Goal: Task Accomplishment & Management: Use online tool/utility

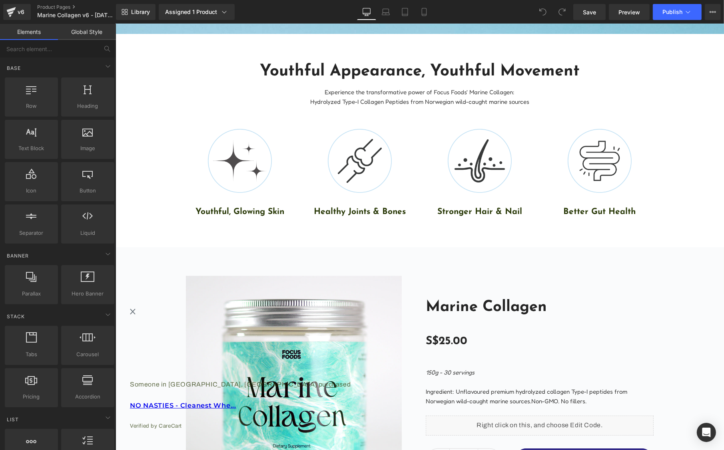
scroll to position [400, 0]
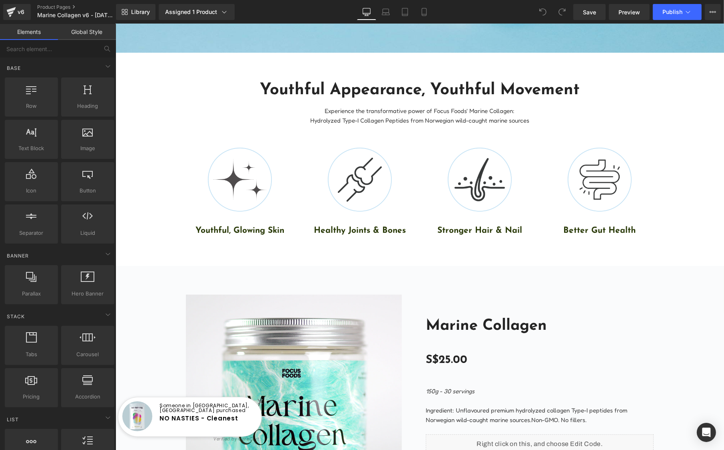
click at [299, 351] on img at bounding box center [293, 403] width 216 height 216
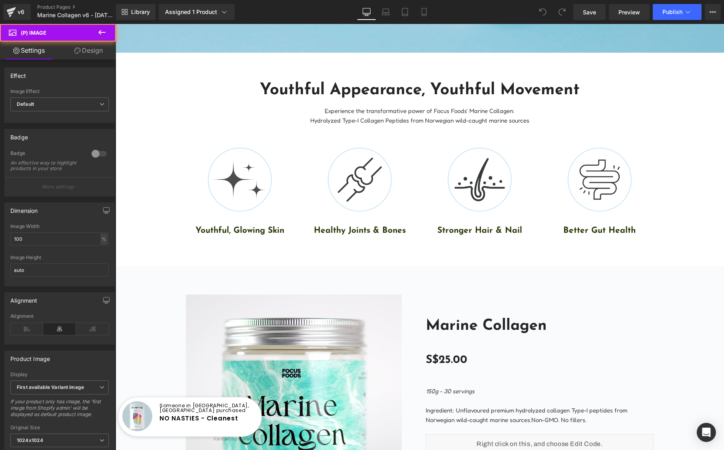
click at [91, 52] on link "Design" at bounding box center [89, 51] width 58 height 18
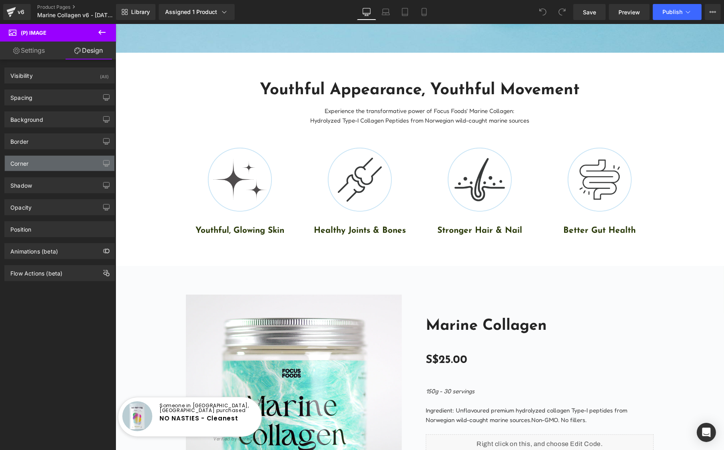
click at [22, 166] on div "Corner" at bounding box center [60, 163] width 110 height 15
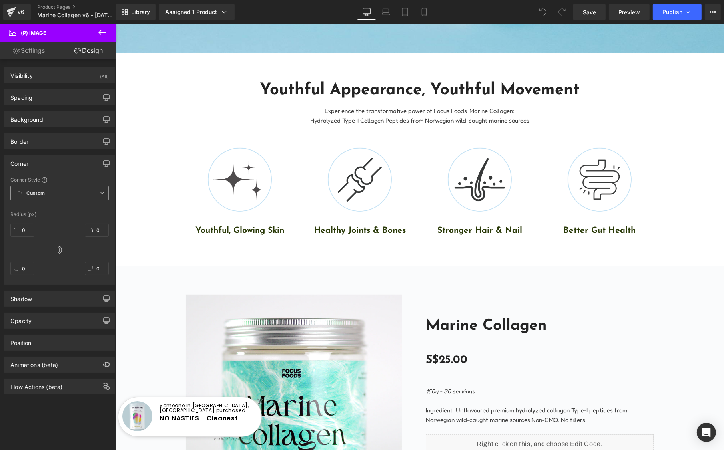
click at [39, 193] on b "Custom" at bounding box center [35, 193] width 18 height 7
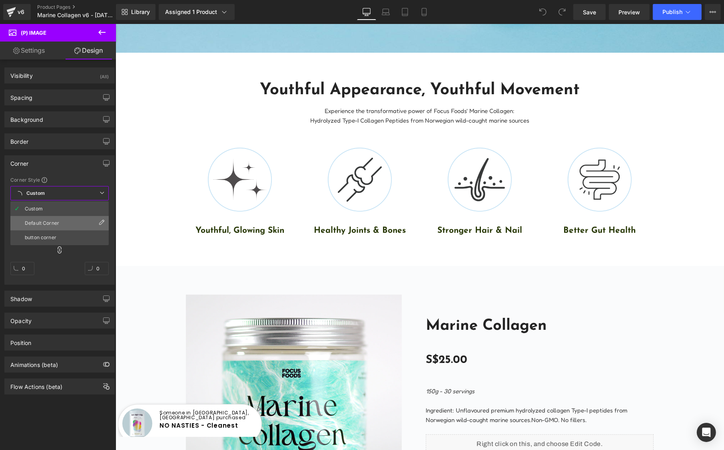
click at [43, 221] on div "Default Corner" at bounding box center [42, 224] width 34 height 6
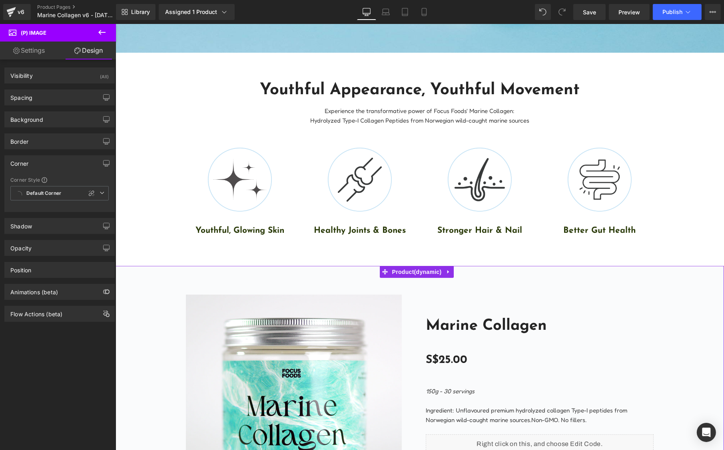
scroll to position [533, 0]
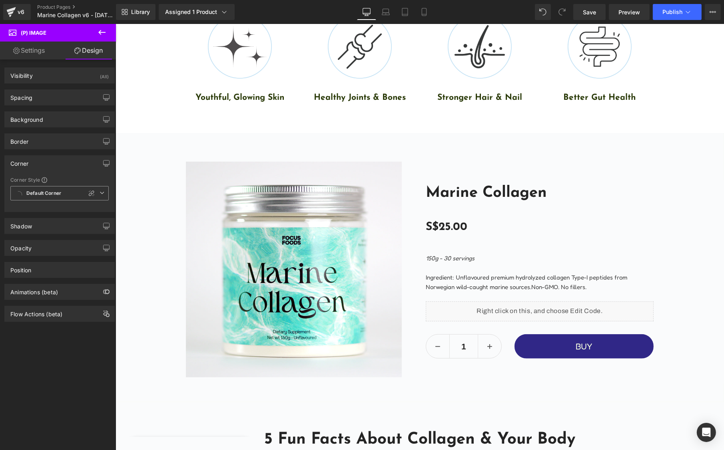
click at [58, 190] on b "Default Corner" at bounding box center [43, 193] width 35 height 7
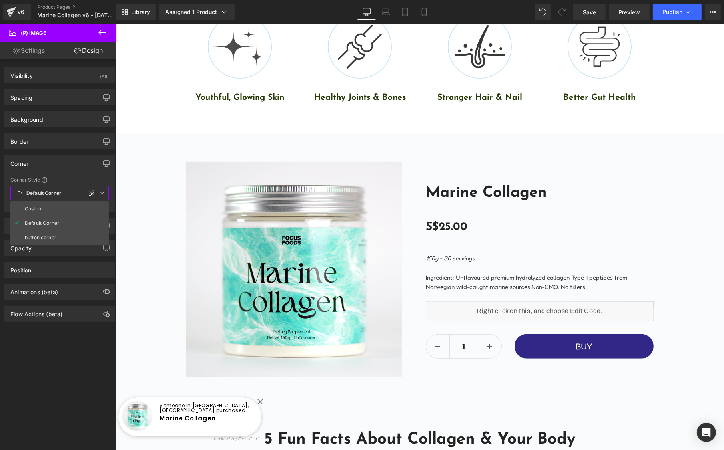
click at [57, 190] on b "Default Corner" at bounding box center [43, 193] width 35 height 7
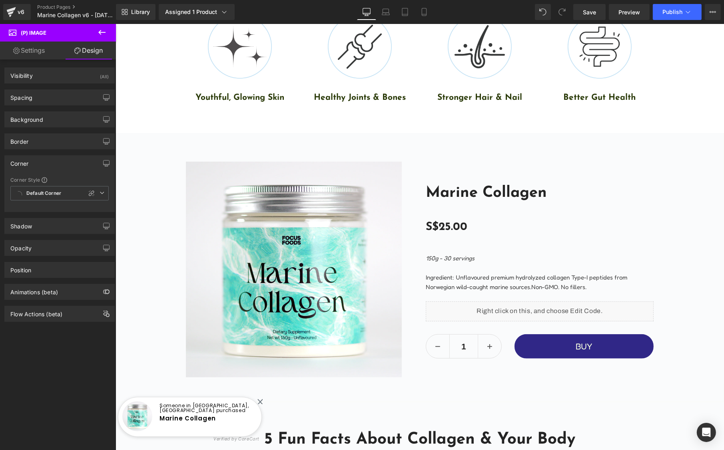
click at [102, 32] on icon at bounding box center [101, 32] width 7 height 5
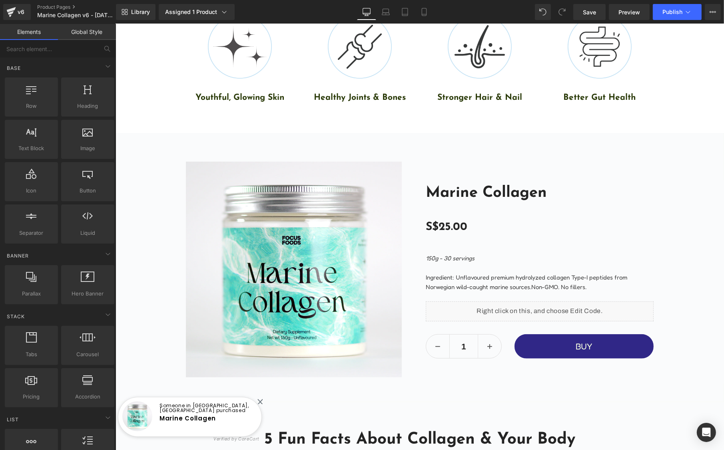
click at [82, 33] on link "Global Style" at bounding box center [87, 32] width 58 height 16
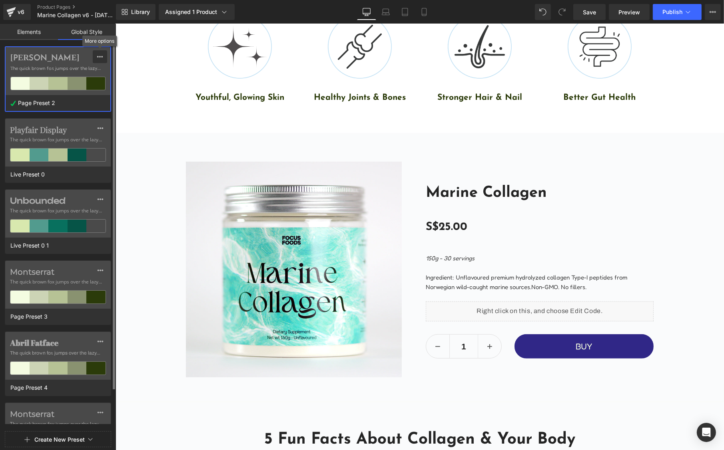
click at [100, 58] on icon at bounding box center [100, 57] width 6 height 6
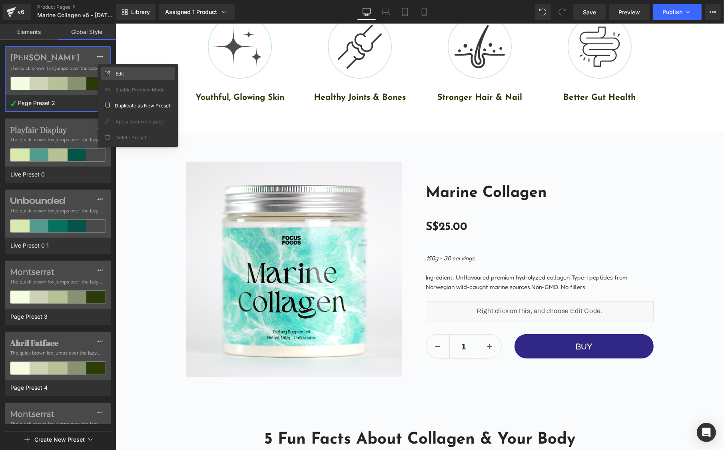
click at [116, 72] on span "Edit" at bounding box center [120, 74] width 8 height 8
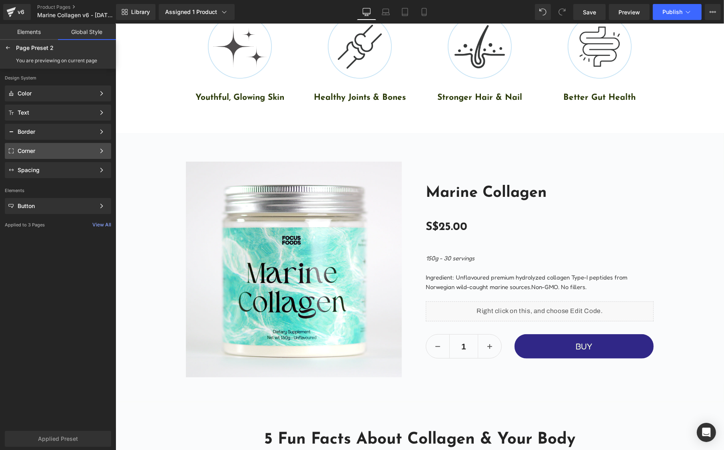
click at [40, 146] on div "Corner" at bounding box center [58, 151] width 106 height 16
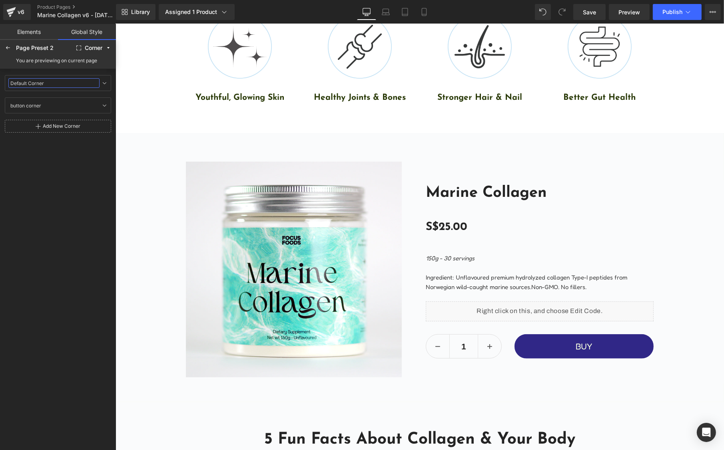
click at [41, 85] on input "Default Corner" at bounding box center [53, 83] width 91 height 10
click at [104, 85] on icon at bounding box center [104, 83] width 6 height 6
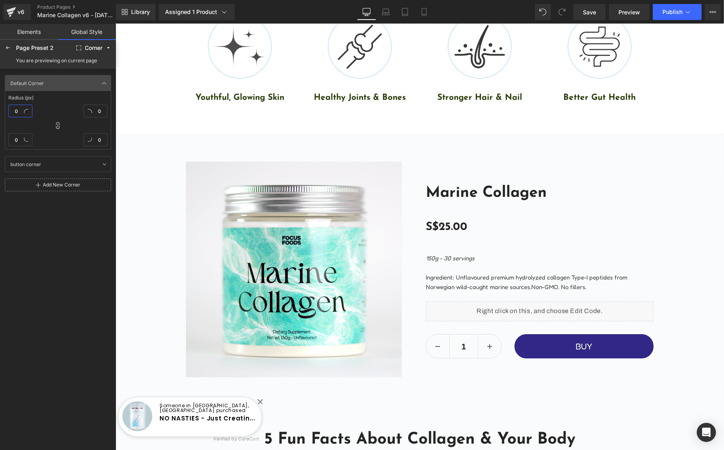
click at [16, 107] on input "0" at bounding box center [20, 111] width 24 height 13
type input "20"
click at [7, 47] on icon at bounding box center [8, 48] width 6 height 6
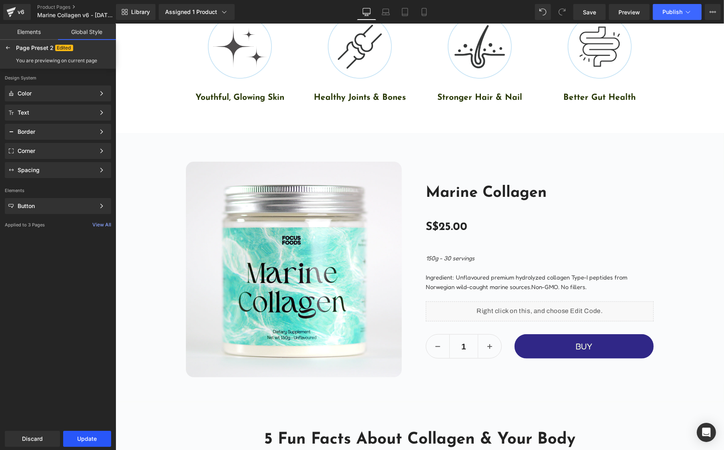
click at [88, 438] on button "Update" at bounding box center [87, 439] width 48 height 16
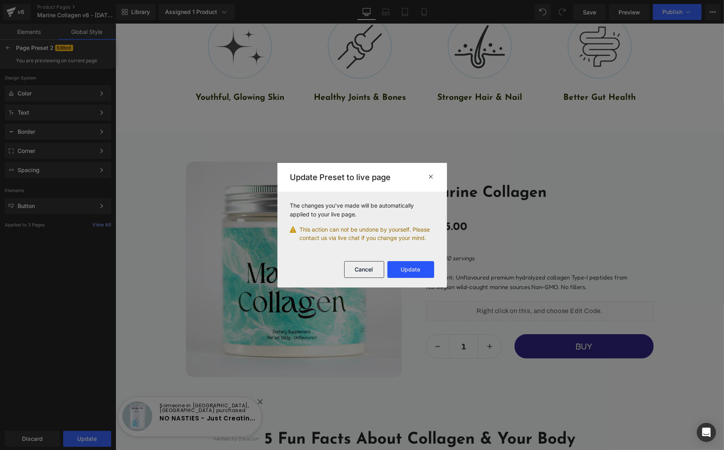
click at [417, 267] on button "Update" at bounding box center [410, 269] width 47 height 17
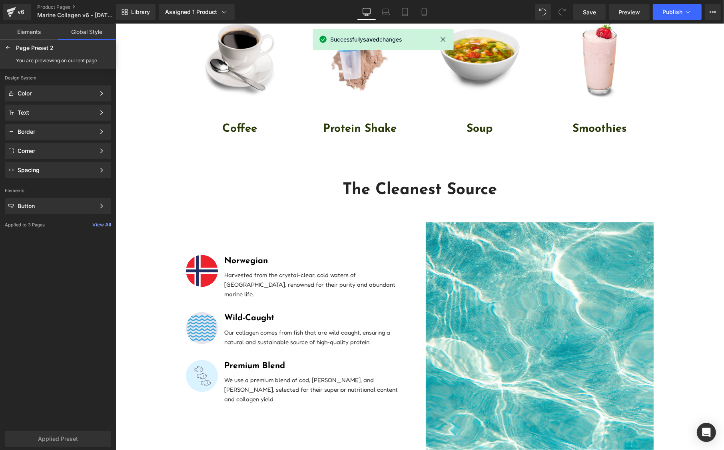
scroll to position [1998, 0]
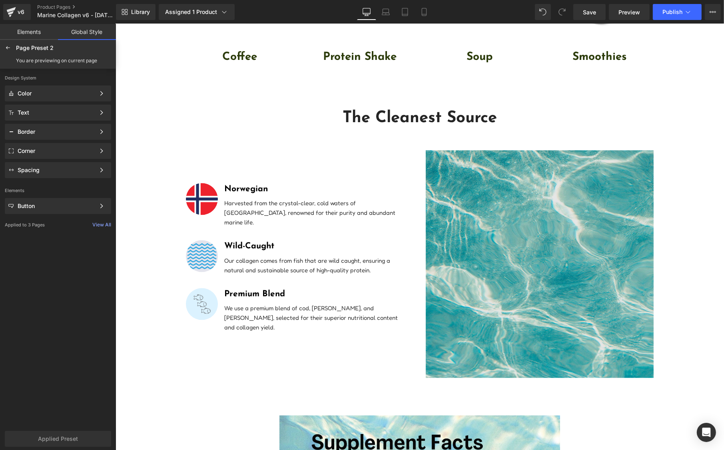
click at [514, 231] on img at bounding box center [539, 264] width 228 height 228
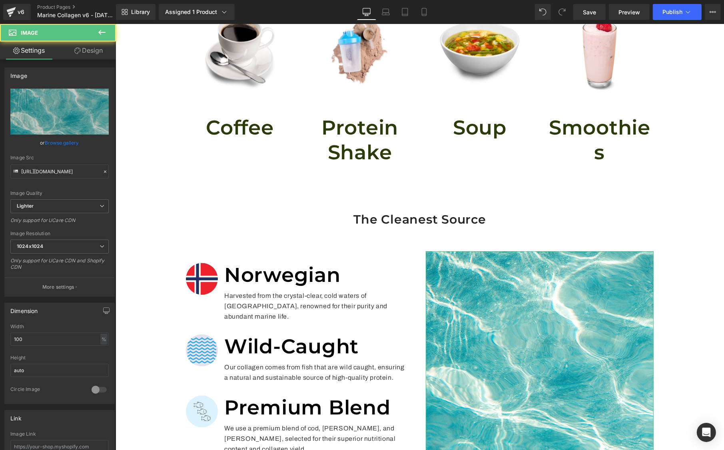
drag, startPoint x: 91, startPoint y: 51, endPoint x: 54, endPoint y: 122, distance: 79.2
click at [91, 51] on link "Design" at bounding box center [89, 51] width 58 height 18
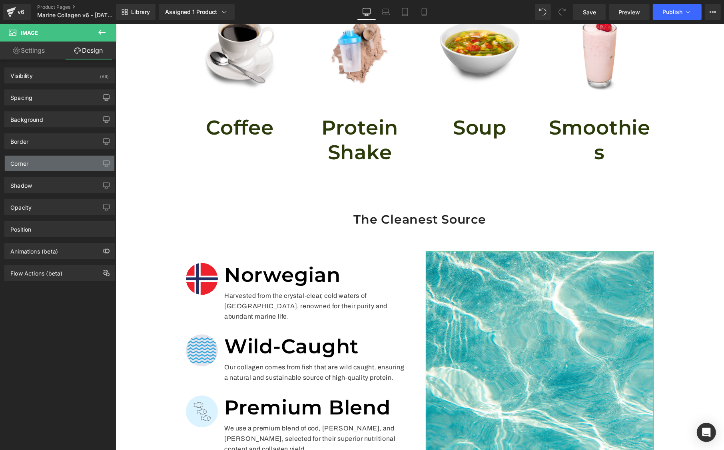
click at [23, 158] on div "Corner" at bounding box center [19, 161] width 18 height 11
click at [42, 163] on div "Corner" at bounding box center [60, 163] width 110 height 15
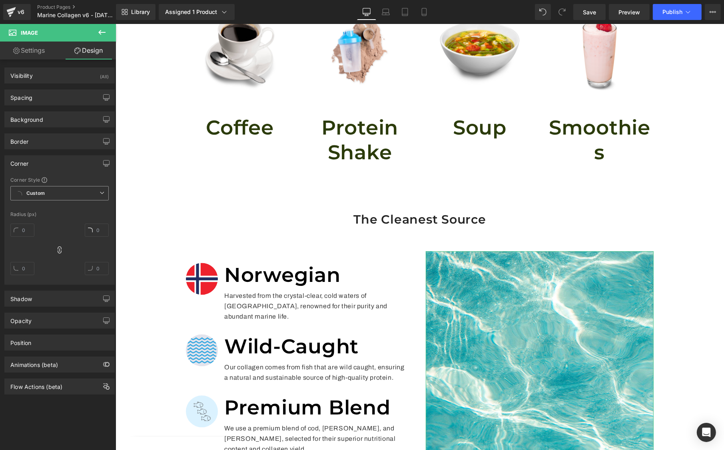
click at [35, 193] on b "Custom" at bounding box center [35, 193] width 18 height 7
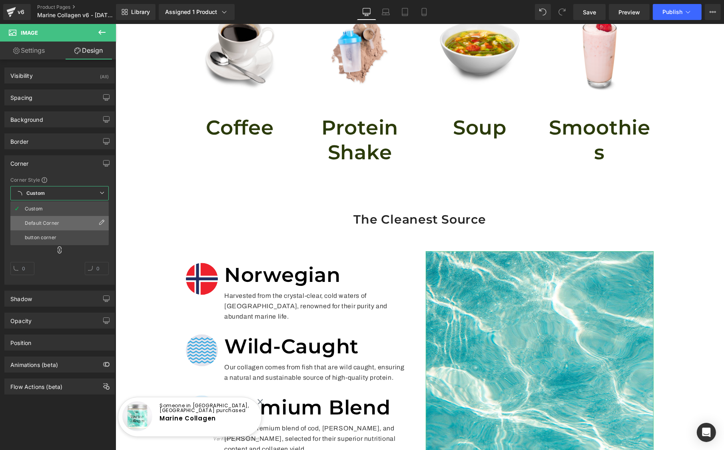
click at [45, 222] on div "Default Corner" at bounding box center [42, 224] width 34 height 6
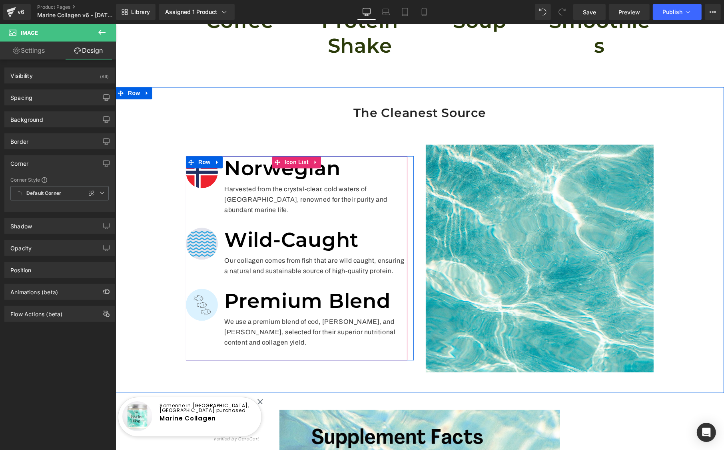
scroll to position [2198, 0]
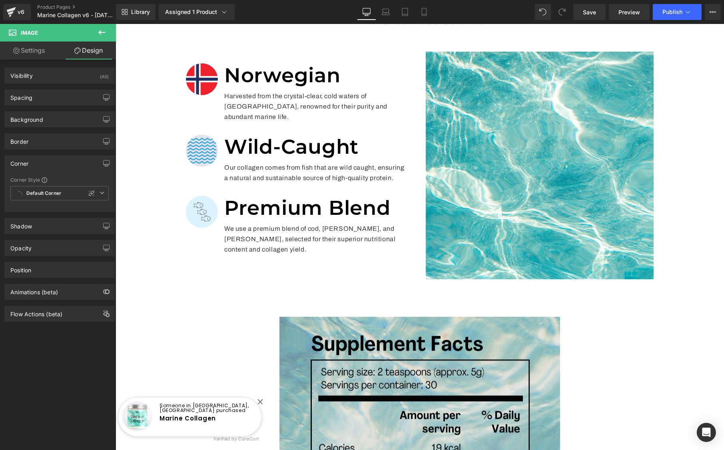
click at [381, 317] on img at bounding box center [419, 455] width 281 height 277
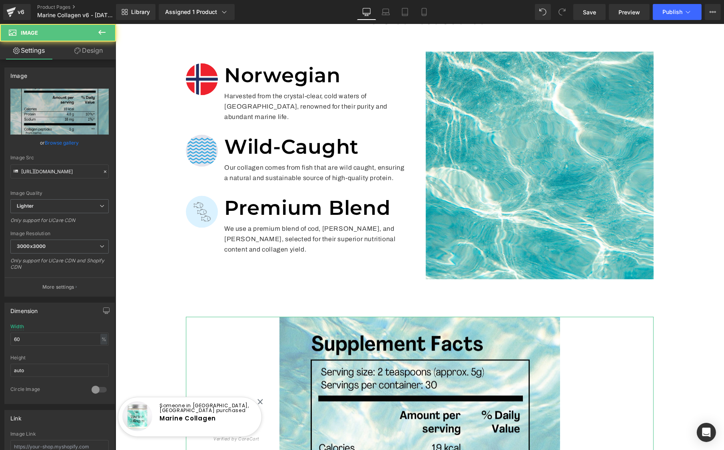
click at [98, 53] on link "Design" at bounding box center [89, 51] width 58 height 18
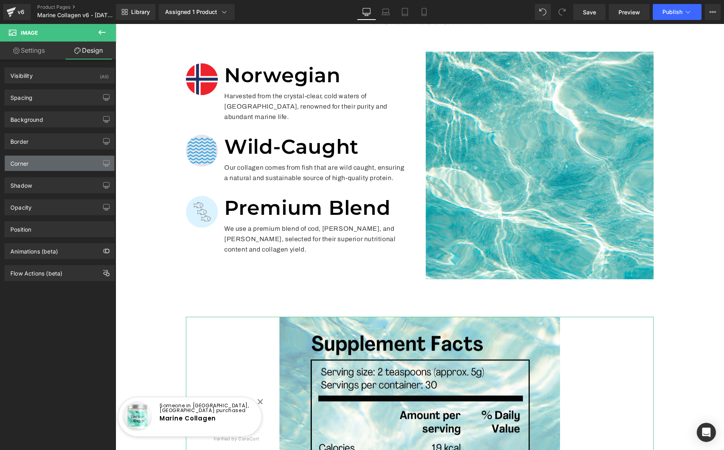
click at [34, 165] on div "Corner" at bounding box center [60, 163] width 110 height 15
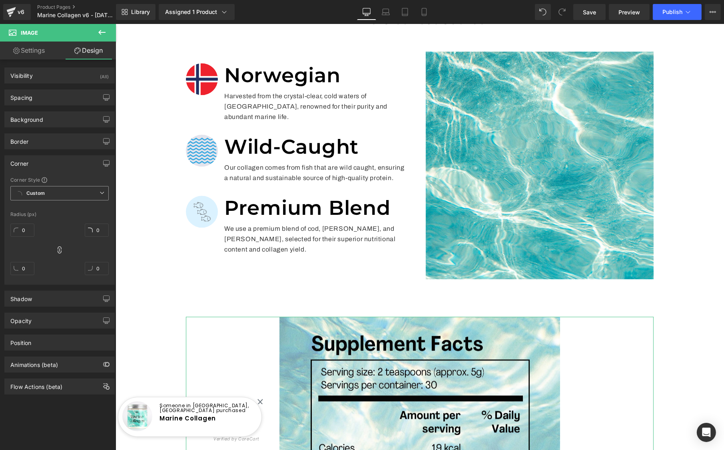
click at [47, 191] on span "Custom" at bounding box center [59, 193] width 98 height 14
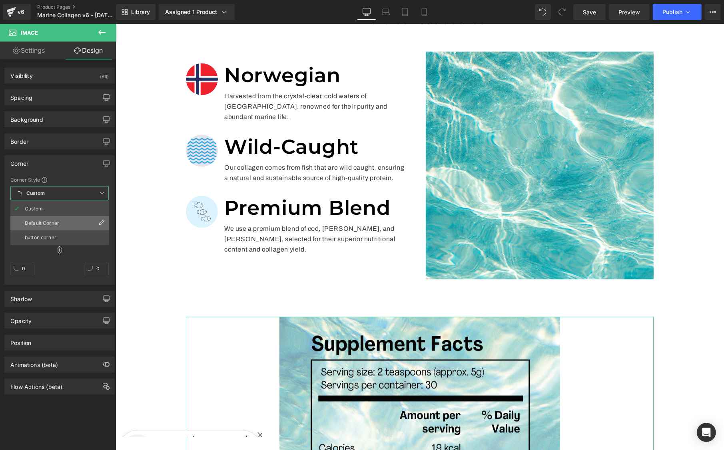
click at [60, 224] on li "Default Corner" at bounding box center [59, 223] width 98 height 14
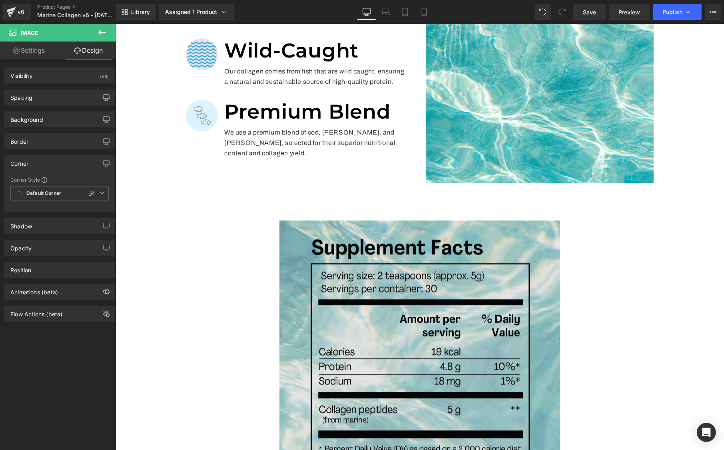
scroll to position [2265, 0]
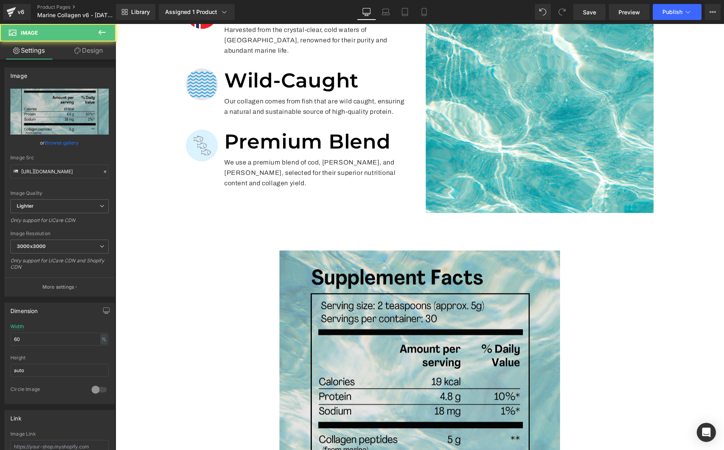
click at [325, 251] on img at bounding box center [419, 389] width 281 height 277
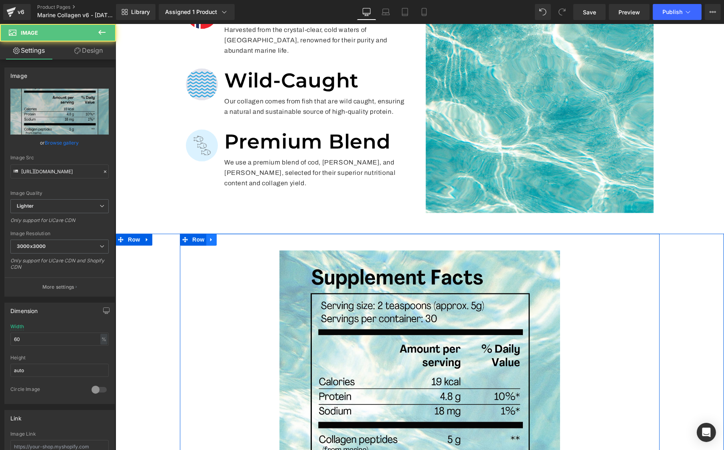
click at [208, 237] on icon at bounding box center [211, 240] width 6 height 6
click at [219, 237] on icon at bounding box center [222, 240] width 6 height 6
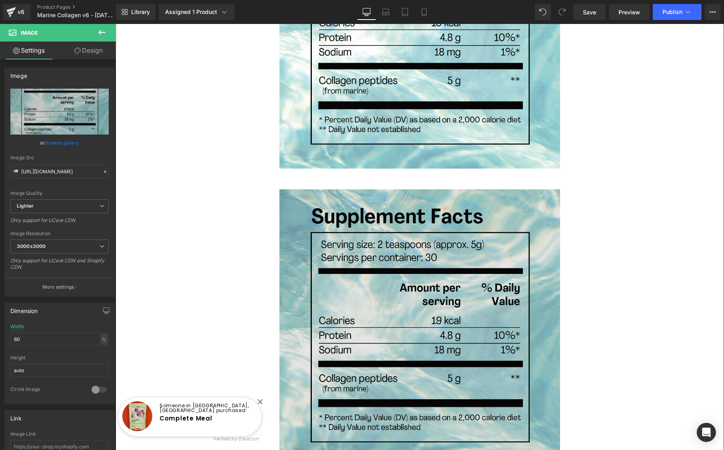
scroll to position [2636, 0]
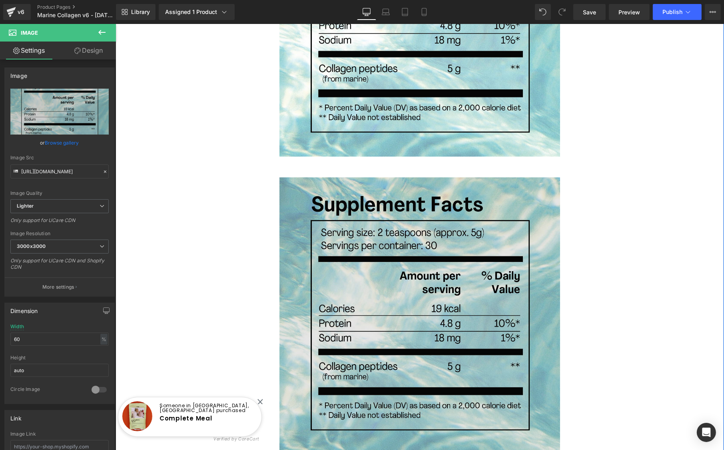
click at [377, 211] on img at bounding box center [419, 315] width 281 height 277
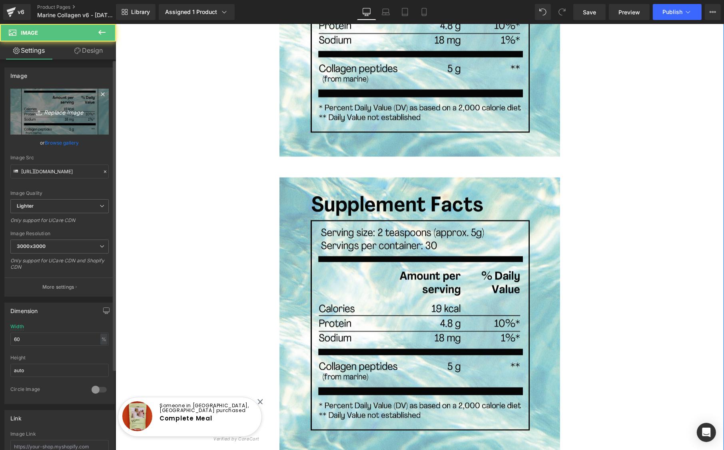
click at [54, 109] on icon "Replace Image" at bounding box center [60, 112] width 64 height 10
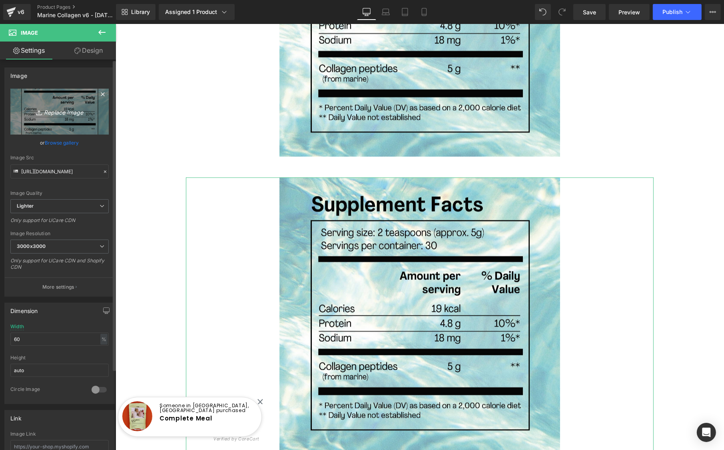
type input "C:\fakepath\heavymetal-nobottomtitle.png"
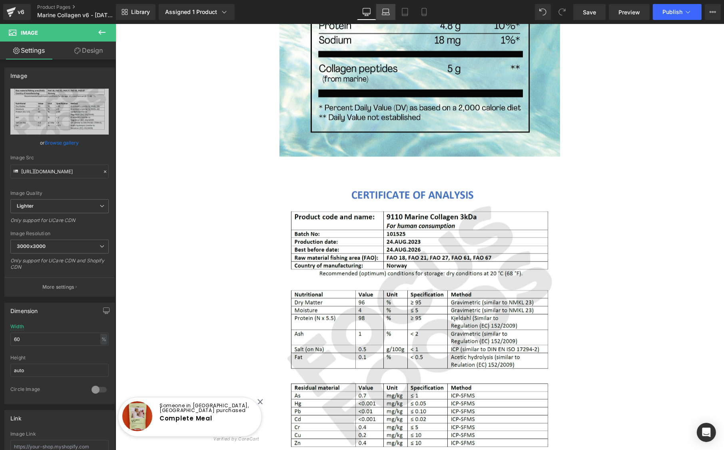
click at [382, 15] on icon at bounding box center [386, 14] width 8 height 2
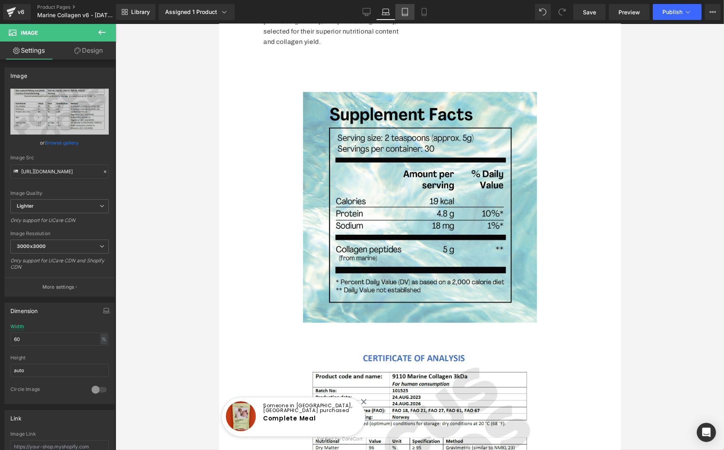
click at [401, 12] on icon at bounding box center [405, 12] width 8 height 8
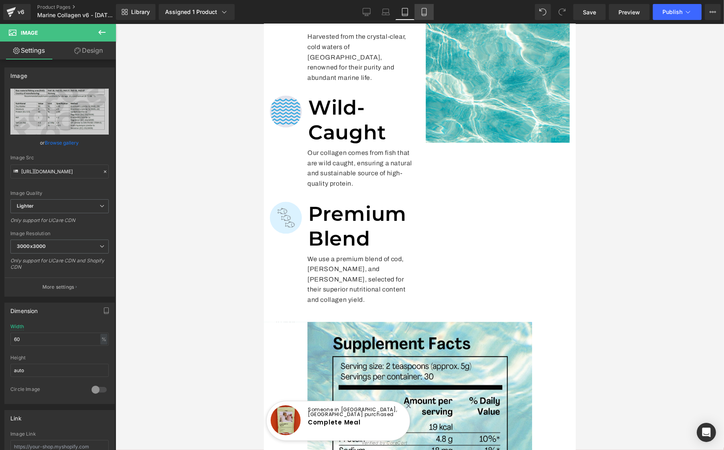
scroll to position [2251, 0]
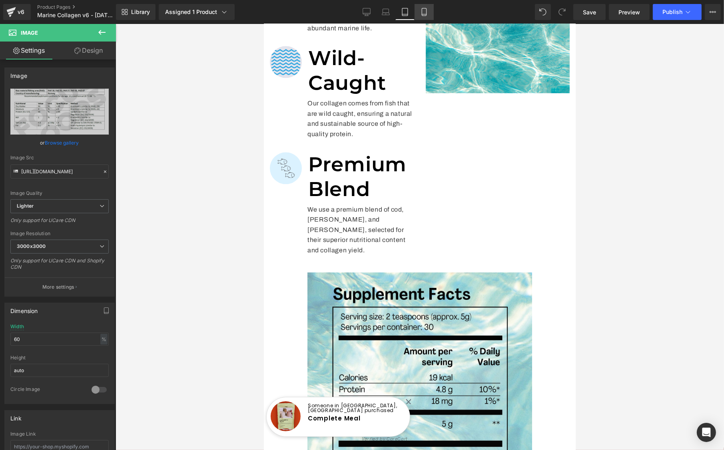
click at [429, 13] on link "Mobile" at bounding box center [423, 12] width 19 height 16
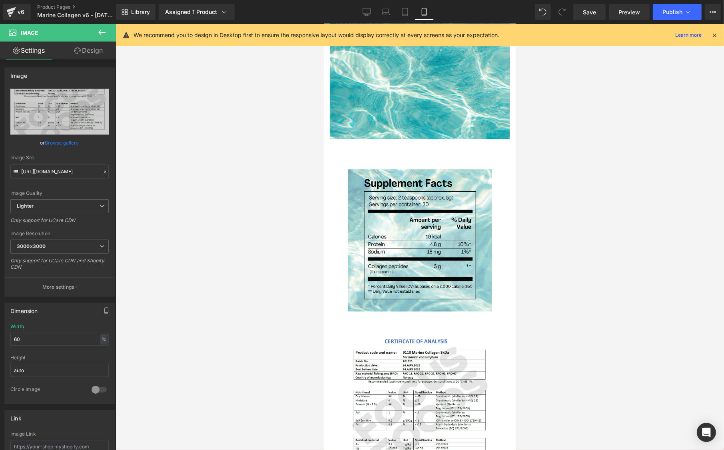
scroll to position [2673, 0]
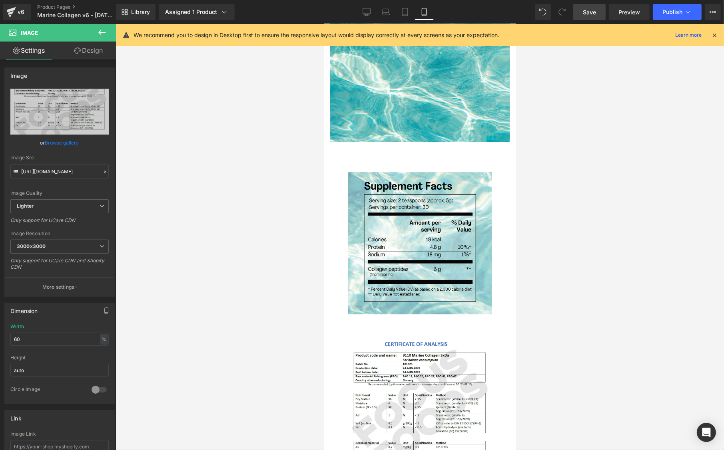
click at [596, 10] on span "Save" at bounding box center [589, 12] width 13 height 8
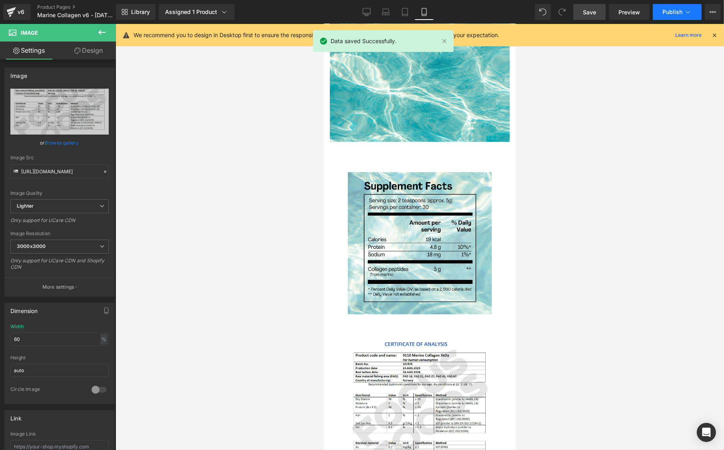
click at [685, 10] on icon at bounding box center [688, 12] width 8 height 8
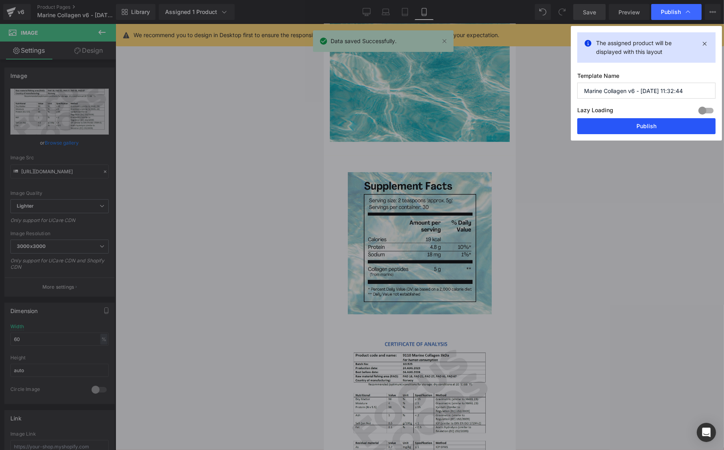
click at [635, 128] on button "Publish" at bounding box center [646, 126] width 138 height 16
